Goal: Transaction & Acquisition: Purchase product/service

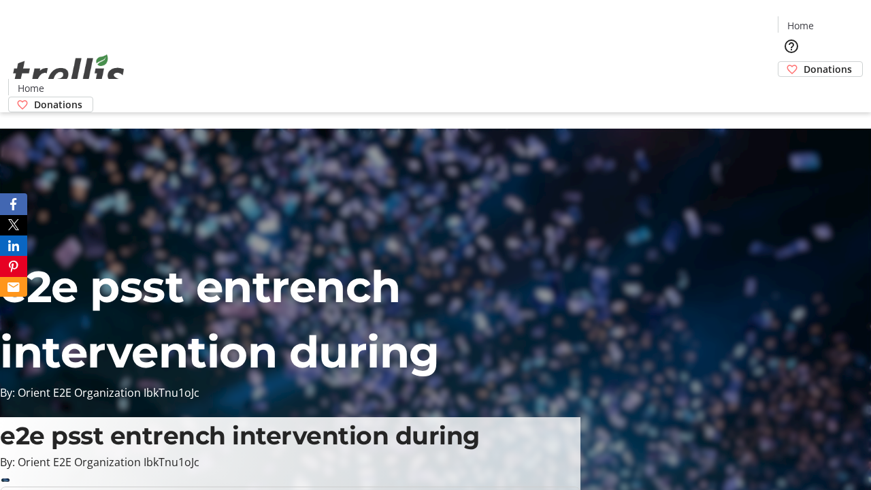
click at [804, 62] on span "Donations" at bounding box center [828, 69] width 48 height 14
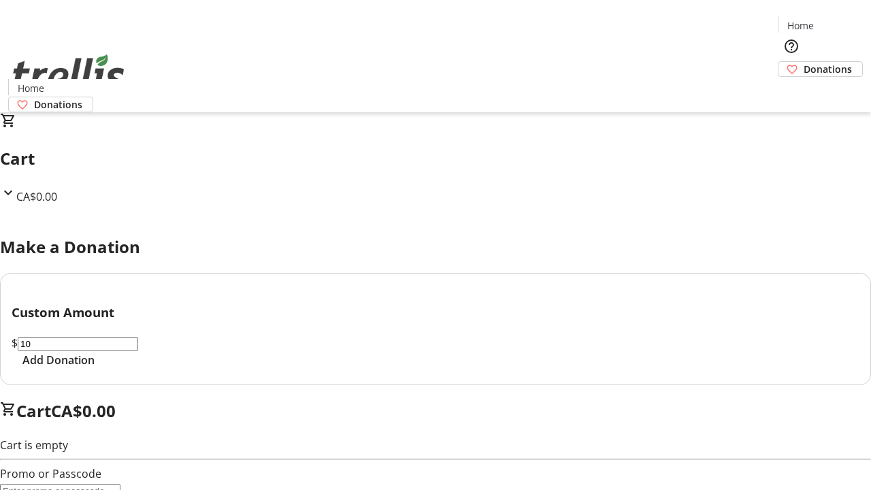
click at [95, 368] on span "Add Donation" at bounding box center [58, 360] width 72 height 16
select select "CA"
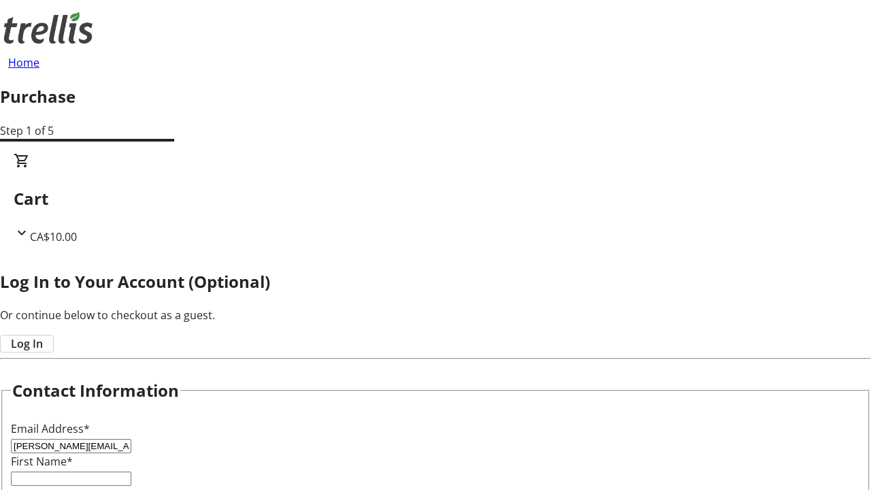
type input "[PERSON_NAME][EMAIL_ADDRESS][DOMAIN_NAME]"
type input "[PERSON_NAME]"
type input "Brown"
type input "[STREET_ADDRESS][PERSON_NAME]"
type input "Kelowna"
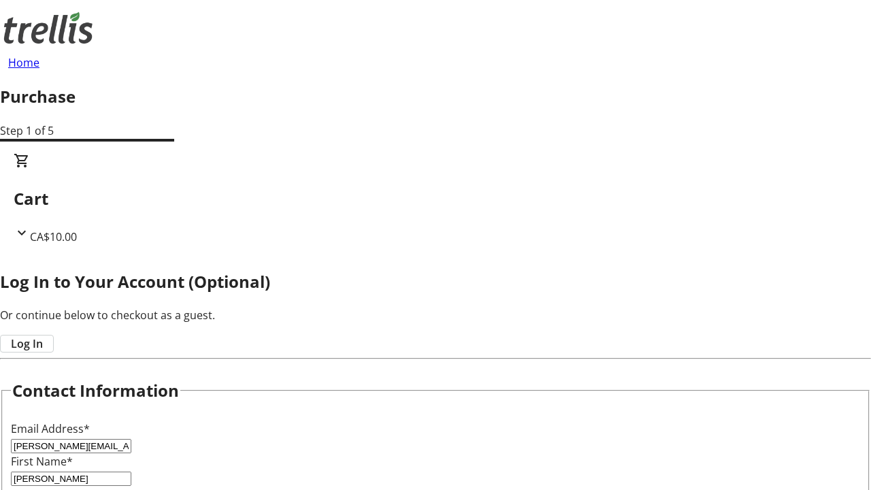
select select "BC"
type input "Kelowna"
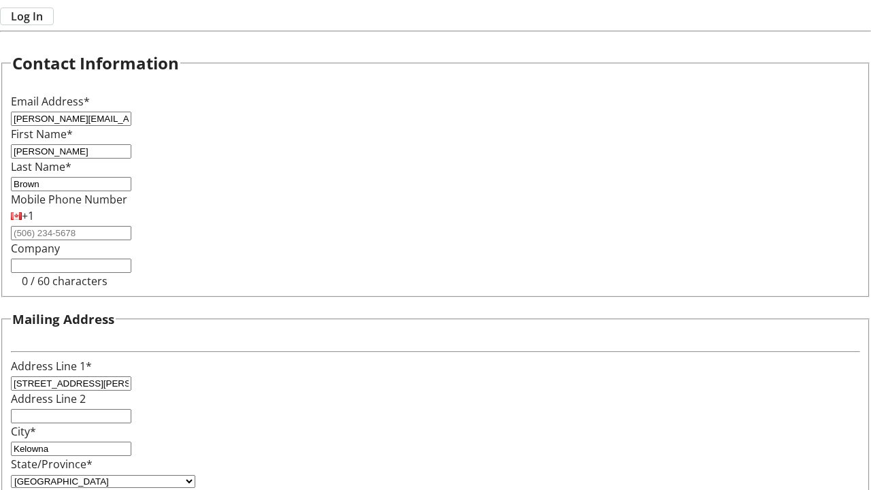
type input "V1Y 0C2"
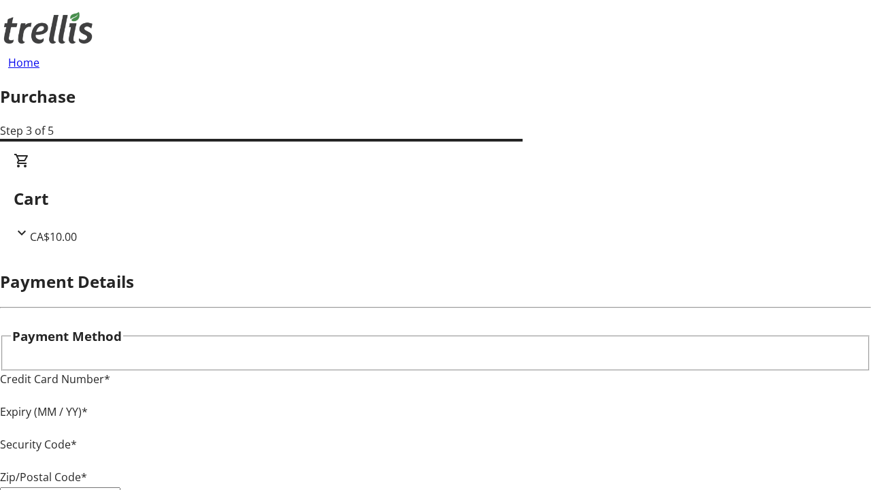
type input "V1Y 0C2"
